Goal: Transaction & Acquisition: Purchase product/service

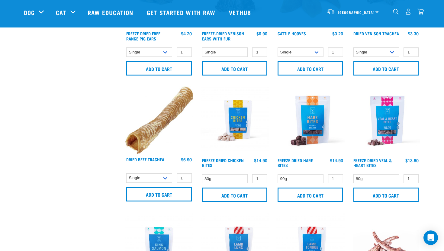
scroll to position [517, 0]
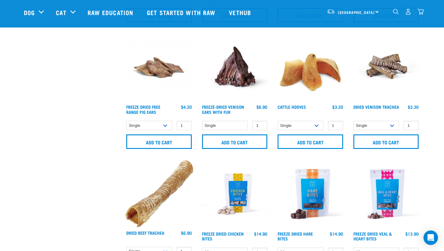
click at [377, 11] on div "North Island North Island South Island" at bounding box center [352, 12] width 59 height 14
click at [354, 11] on span "[GEOGRAPHIC_DATA]" at bounding box center [356, 12] width 37 height 2
drag, startPoint x: 444, startPoint y: 64, endPoint x: 440, endPoint y: 65, distance: 3.9
click at [444, 65] on div "Start your pet’s raw journey today – take our quick pet questionnaire. Delivery…" at bounding box center [222, 102] width 444 height 1239
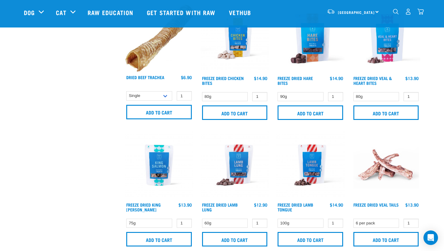
scroll to position [689, 0]
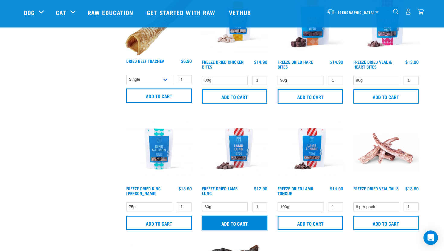
click at [239, 221] on input "Add to cart" at bounding box center [235, 223] width 66 height 15
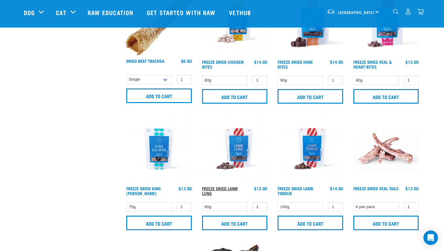
click at [228, 187] on link "Freeze Dried Lamb Lung" at bounding box center [220, 190] width 36 height 7
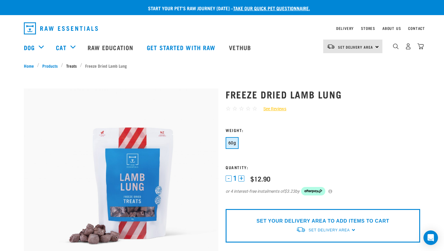
click at [72, 63] on link "Treats" at bounding box center [71, 66] width 17 height 6
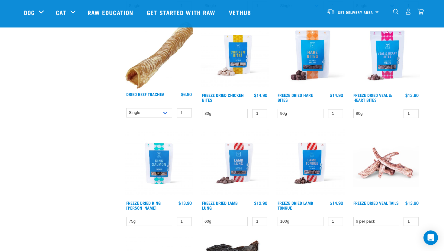
scroll to position [608, 0]
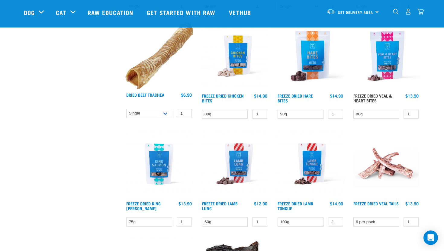
click at [373, 95] on link "Freeze Dried Veal & Heart Bites" at bounding box center [373, 98] width 39 height 7
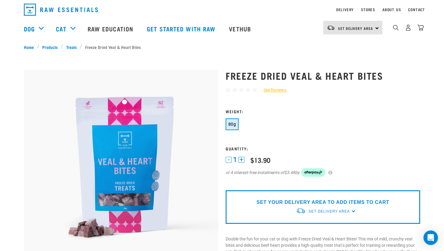
scroll to position [116, 0]
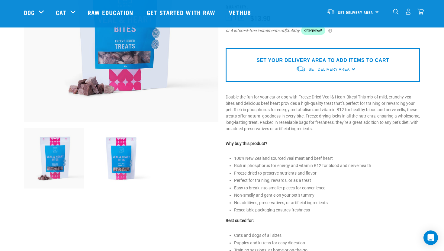
click at [338, 67] on span "Set Delivery Area" at bounding box center [329, 69] width 41 height 4
click at [318, 84] on link "[GEOGRAPHIC_DATA]" at bounding box center [326, 84] width 60 height 10
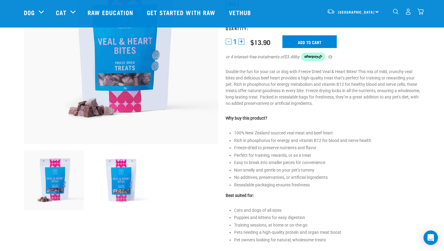
scroll to position [89, 0]
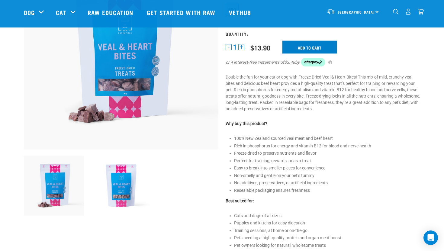
click at [315, 48] on input "Add to cart" at bounding box center [310, 47] width 54 height 13
click at [418, 13] on img "dropdown navigation" at bounding box center [421, 11] width 6 height 6
click at [426, 101] on div "Start your pet’s raw journey today – take our quick pet questionnaire. Delivery…" at bounding box center [222, 196] width 444 height 570
click at [423, 15] on img "dropdown navigation" at bounding box center [421, 11] width 6 height 6
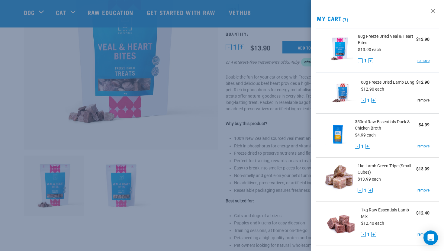
click at [422, 100] on link "remove" at bounding box center [424, 100] width 12 height 5
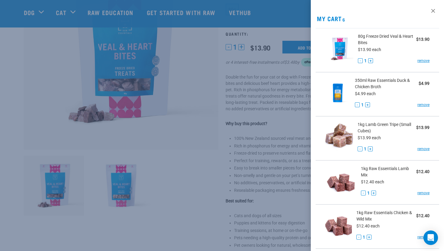
click at [422, 100] on div "350ml Raw Essentials Duck & Chicken Broth $4.99 $4.99 each - 1 + remove" at bounding box center [390, 94] width 79 height 34
click at [422, 104] on link "remove" at bounding box center [424, 104] width 12 height 5
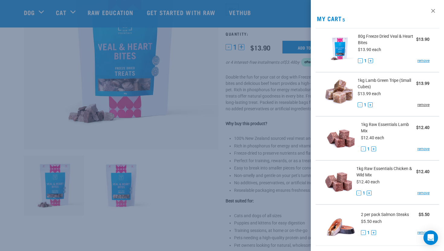
click at [423, 105] on link "remove" at bounding box center [424, 104] width 12 height 5
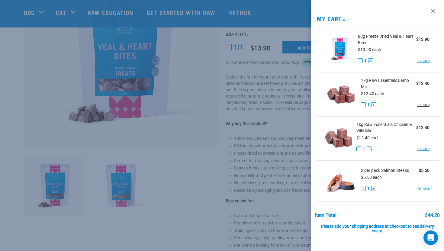
click at [424, 104] on link "remove" at bounding box center [424, 104] width 12 height 5
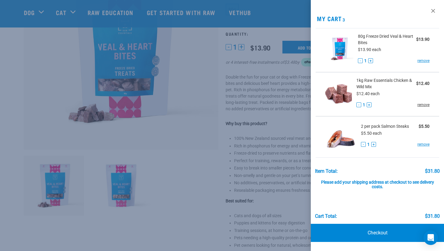
click at [424, 106] on link "remove" at bounding box center [424, 104] width 12 height 5
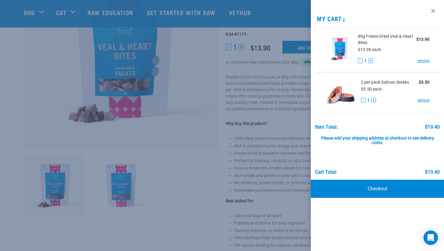
click at [278, 138] on div at bounding box center [222, 125] width 444 height 251
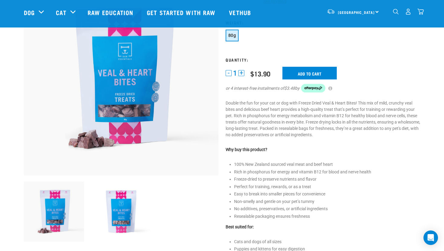
scroll to position [0, 0]
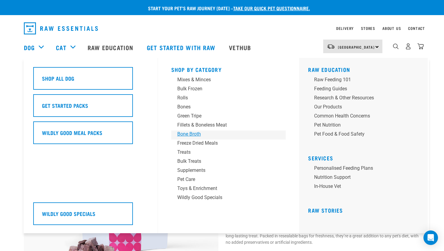
click at [189, 134] on div "Bone Broth" at bounding box center [224, 134] width 94 height 7
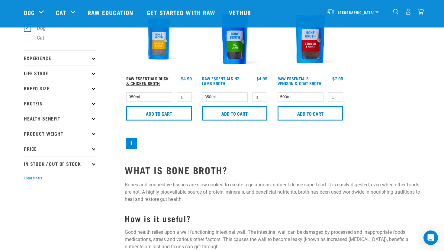
scroll to position [41, 0]
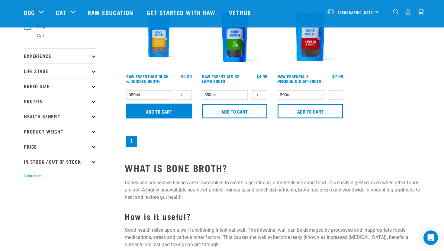
click at [157, 110] on input "Add to cart" at bounding box center [159, 111] width 66 height 15
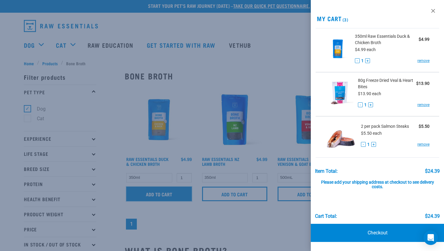
scroll to position [0, 0]
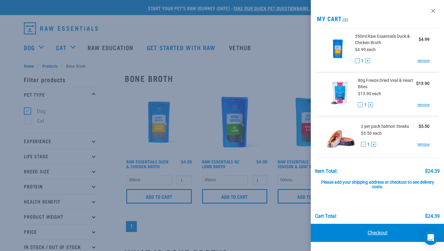
click at [370, 237] on link "Checkout" at bounding box center [377, 233] width 133 height 18
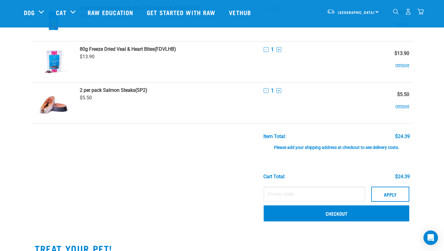
scroll to position [53, 0]
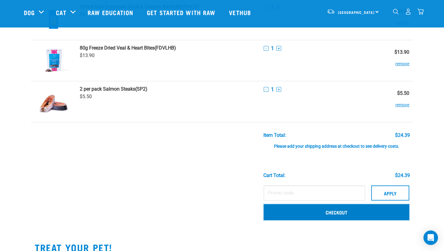
click at [287, 210] on link "Checkout" at bounding box center [337, 212] width 146 height 16
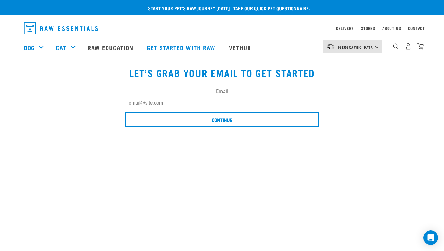
click at [196, 105] on input "Email" at bounding box center [222, 103] width 195 height 11
type input "[EMAIL_ADDRESS][DOMAIN_NAME]"
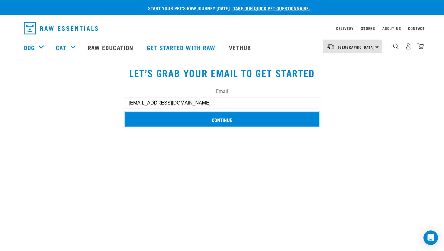
click at [188, 121] on input "Continue" at bounding box center [222, 119] width 195 height 15
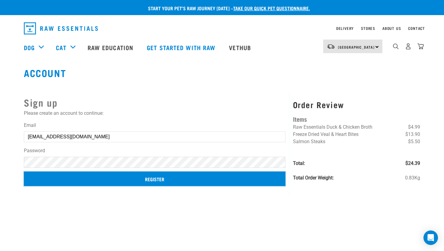
click at [112, 173] on input "Register" at bounding box center [155, 179] width 262 height 15
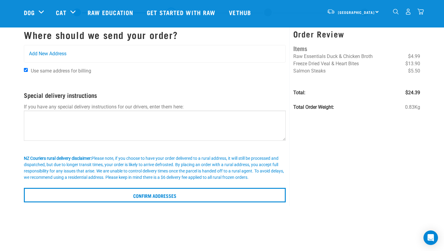
scroll to position [22, 0]
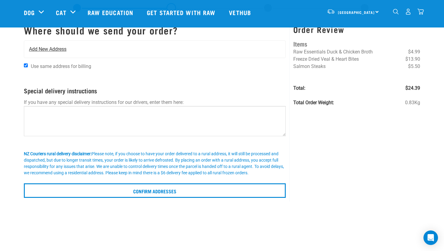
click at [91, 50] on div "Add New Address" at bounding box center [154, 49] width 261 height 17
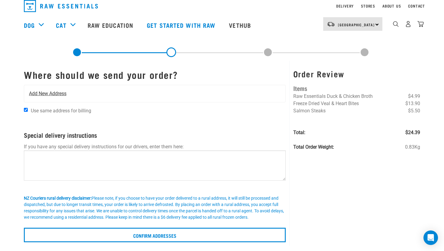
scroll to position [0, 0]
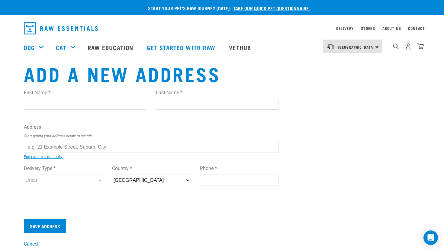
click at [95, 147] on input "text" at bounding box center [151, 147] width 255 height 11
click at [87, 144] on input "[STREET_ADDRESS]" at bounding box center [151, 147] width 255 height 11
click at [82, 147] on input "[STREET_ADDRESS]" at bounding box center [151, 147] width 255 height 11
type input "[STREET_ADDRESS]"
